Goal: Find specific page/section: Find specific page/section

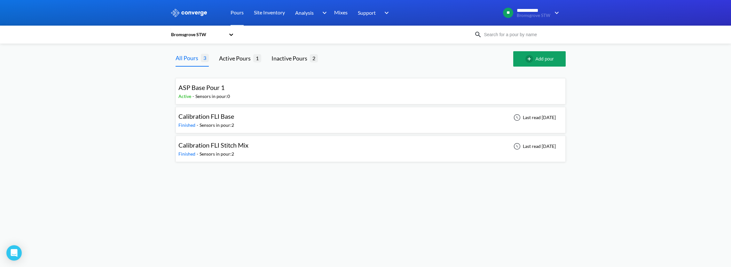
click at [294, 93] on div "ASP Base Pour 1 Active - Sensors in pour: 0" at bounding box center [371, 91] width 385 height 20
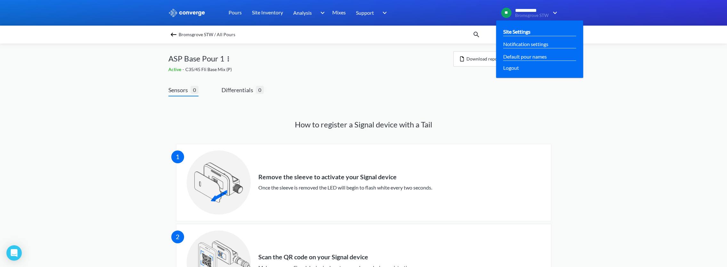
click at [523, 33] on link "Site Settings" at bounding box center [516, 32] width 27 height 8
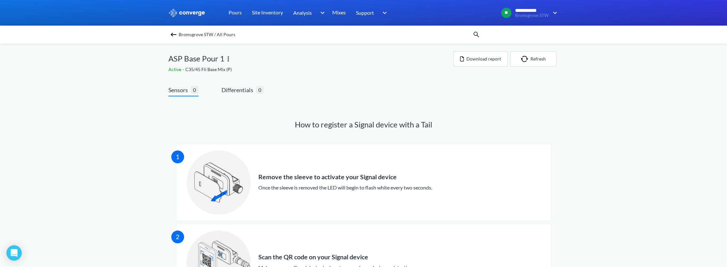
click at [174, 28] on div "Bromsgrove STW / All Pours" at bounding box center [363, 35] width 727 height 18
click at [176, 33] on img at bounding box center [174, 35] width 8 height 8
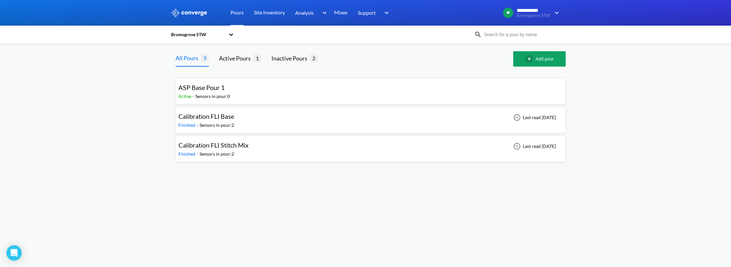
click at [265, 89] on div "ASP Base Pour 1 Active - Sensors in pour: 0" at bounding box center [371, 91] width 385 height 20
